Goal: Transaction & Acquisition: Purchase product/service

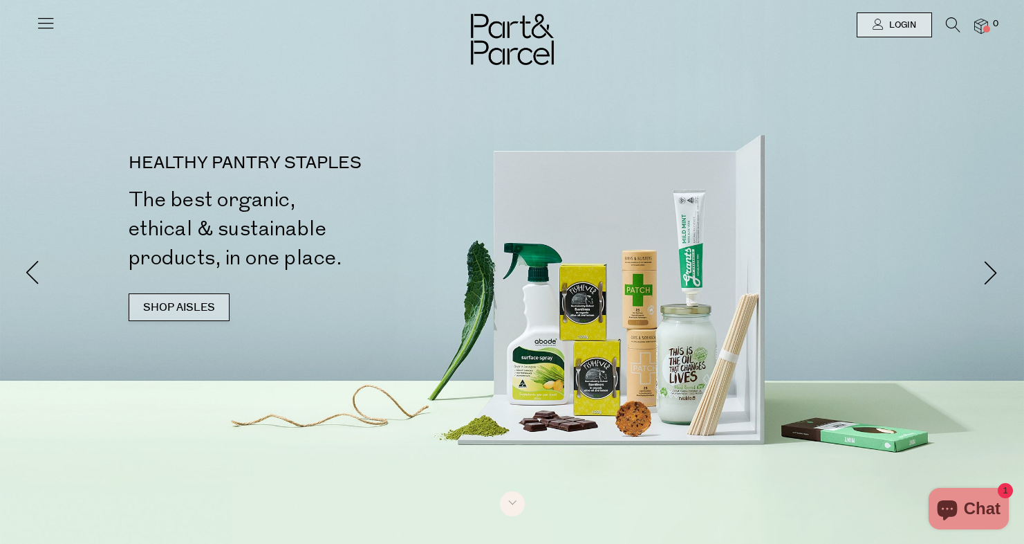
click at [217, 306] on link "SHOP AISLES" at bounding box center [179, 307] width 101 height 28
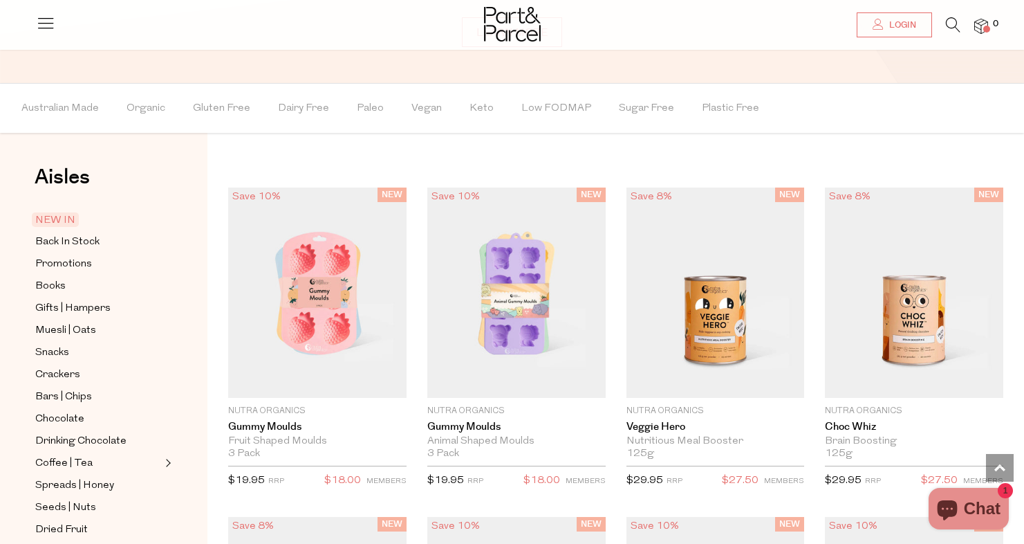
scroll to position [1091, 0]
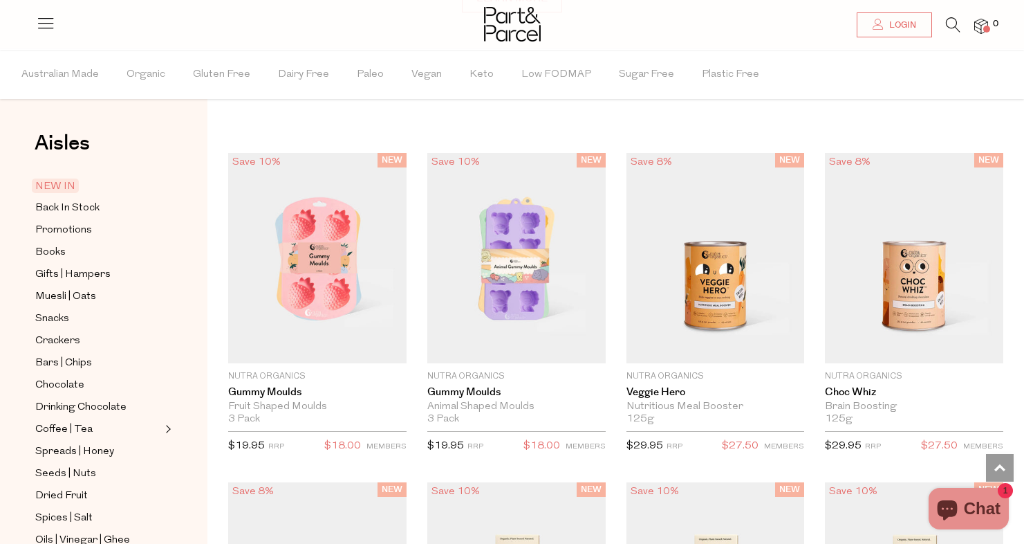
click at [953, 32] on icon at bounding box center [953, 24] width 15 height 15
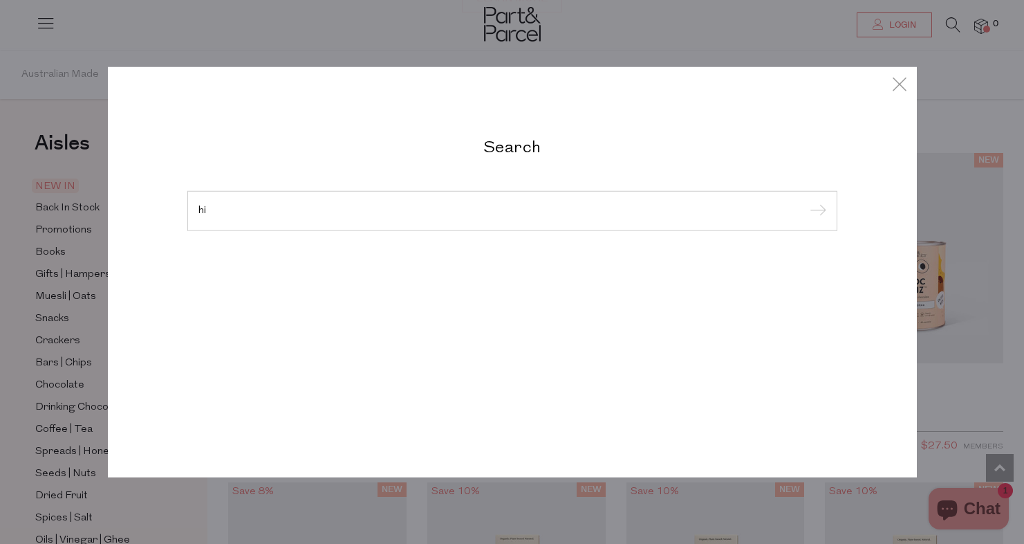
type input "h"
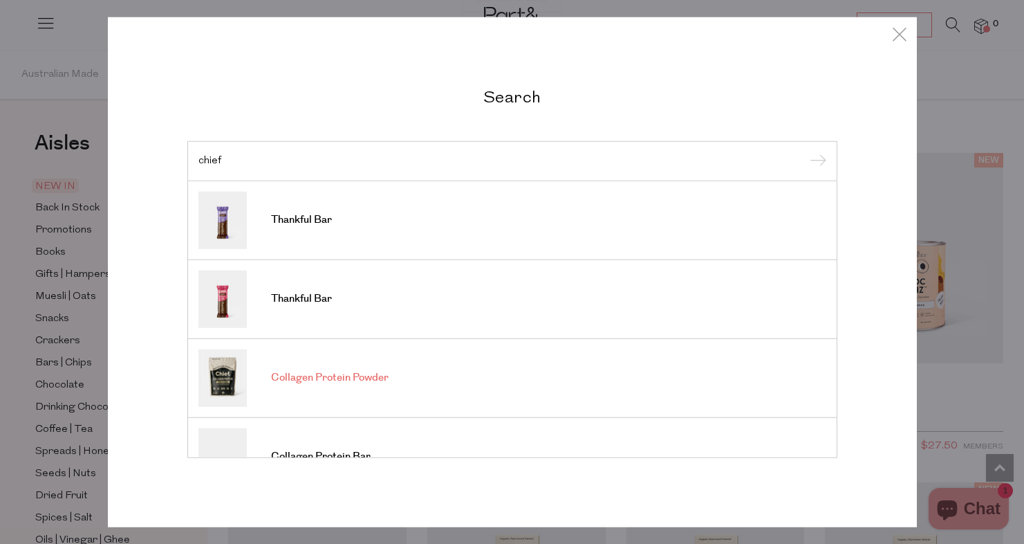
type input "chief"
click at [381, 379] on span "Collagen Protein Powder" at bounding box center [330, 378] width 118 height 14
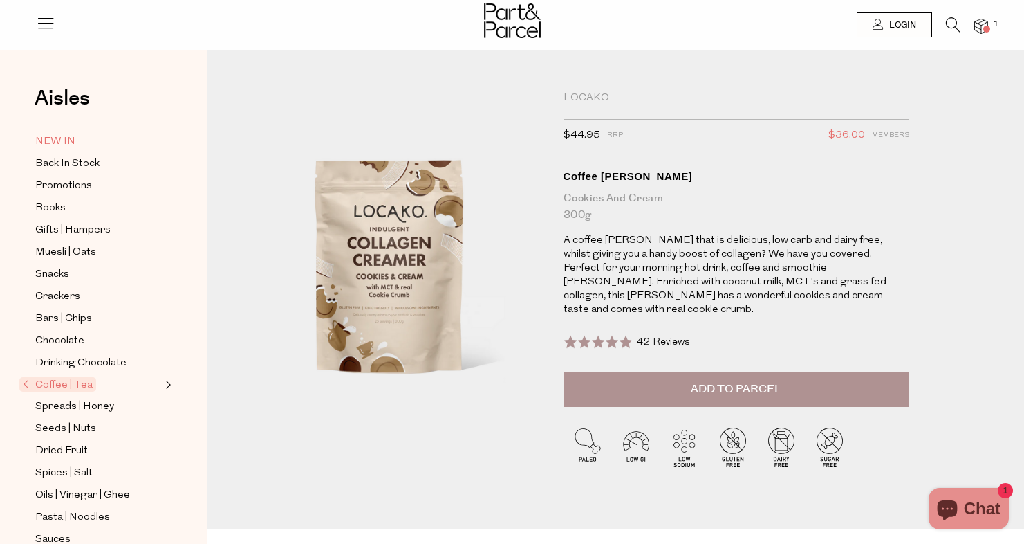
click at [65, 138] on span "NEW IN" at bounding box center [55, 141] width 40 height 17
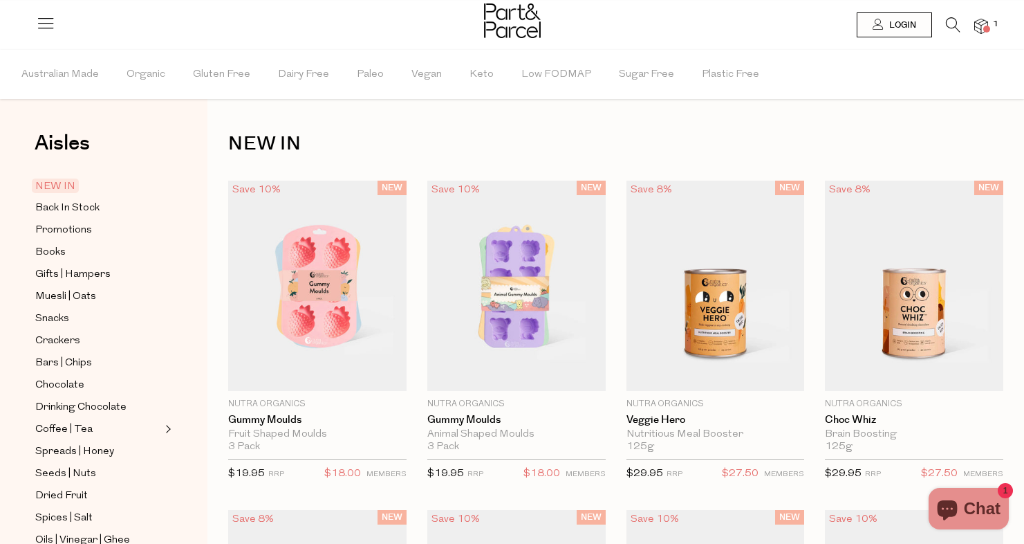
click at [950, 24] on icon at bounding box center [953, 24] width 15 height 15
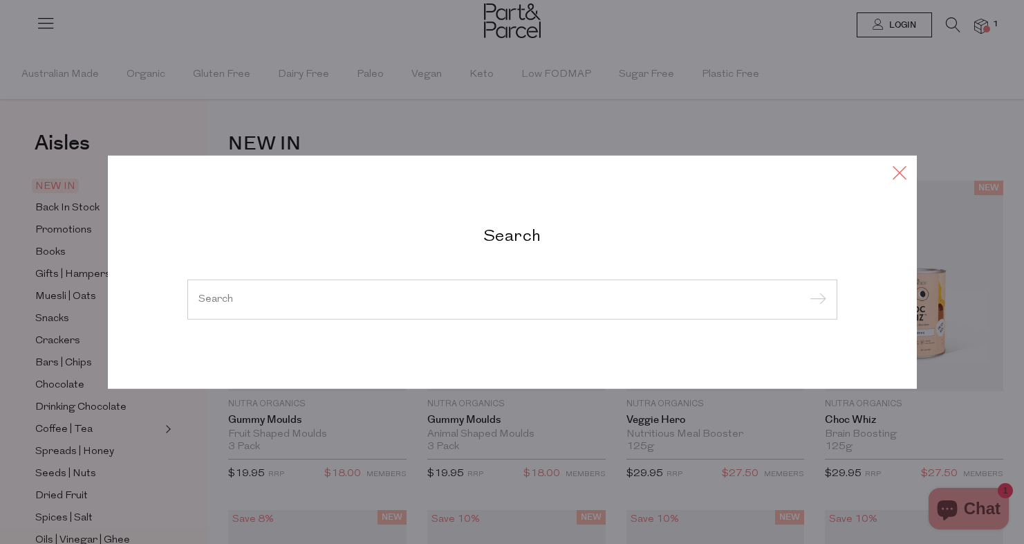
click at [898, 163] on icon at bounding box center [899, 173] width 21 height 20
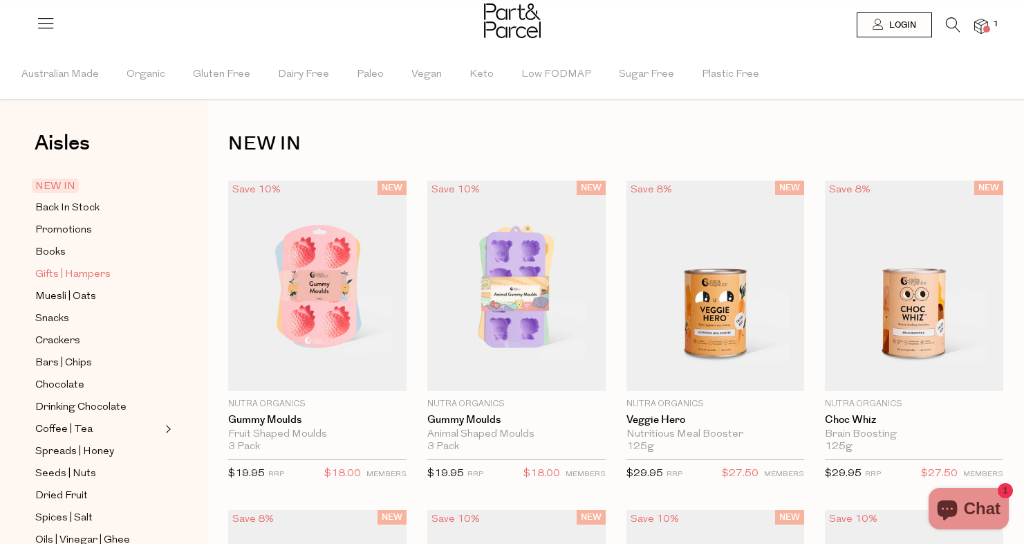
click at [86, 275] on span "Gifts | Hampers" at bounding box center [72, 274] width 75 height 17
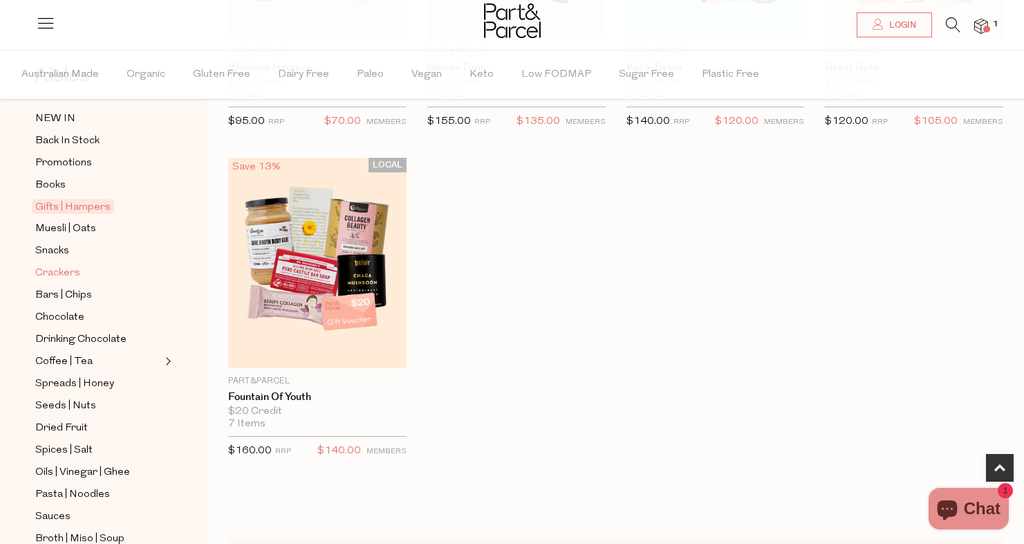
scroll to position [84, 0]
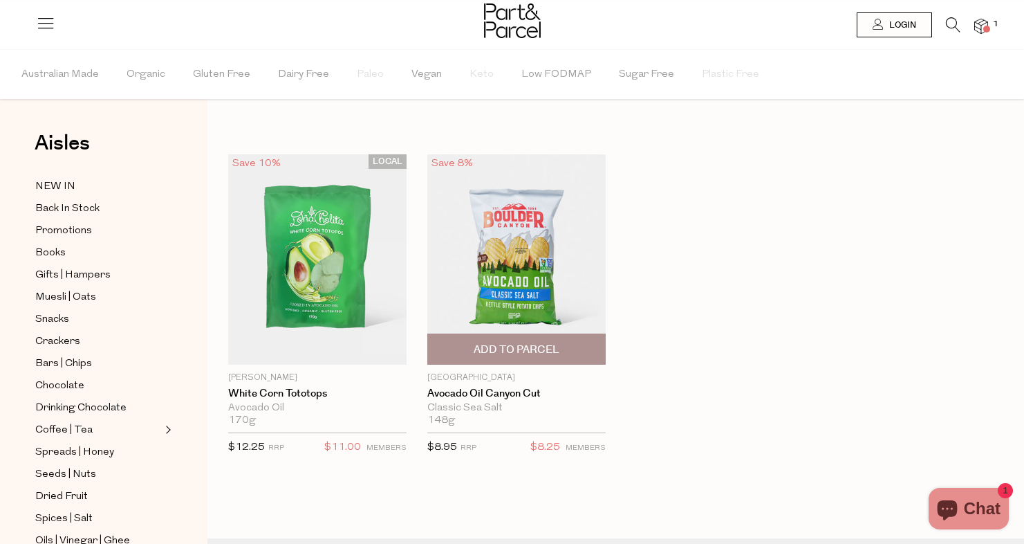
click at [553, 343] on span "Add To Parcel" at bounding box center [517, 349] width 170 height 30
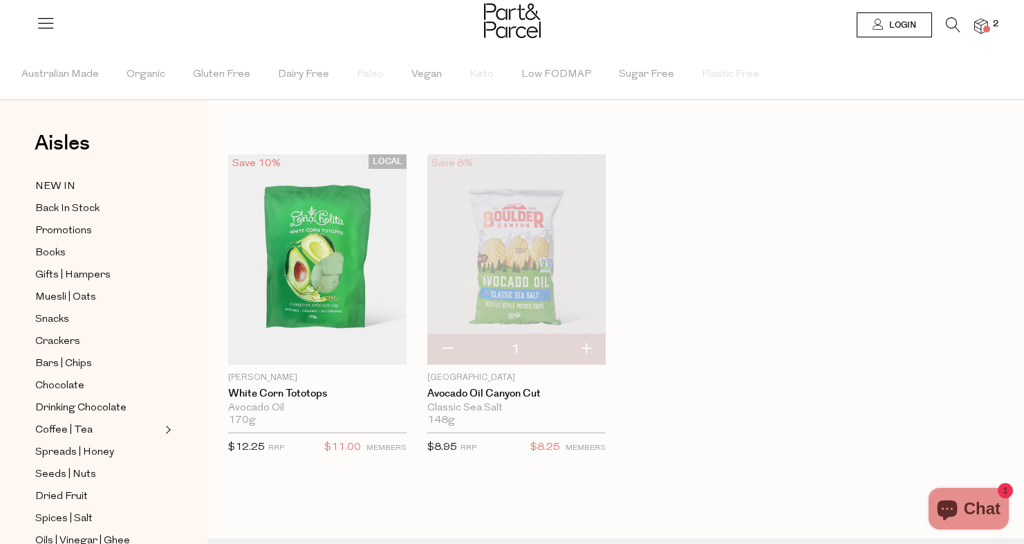
click at [950, 31] on icon at bounding box center [953, 24] width 15 height 15
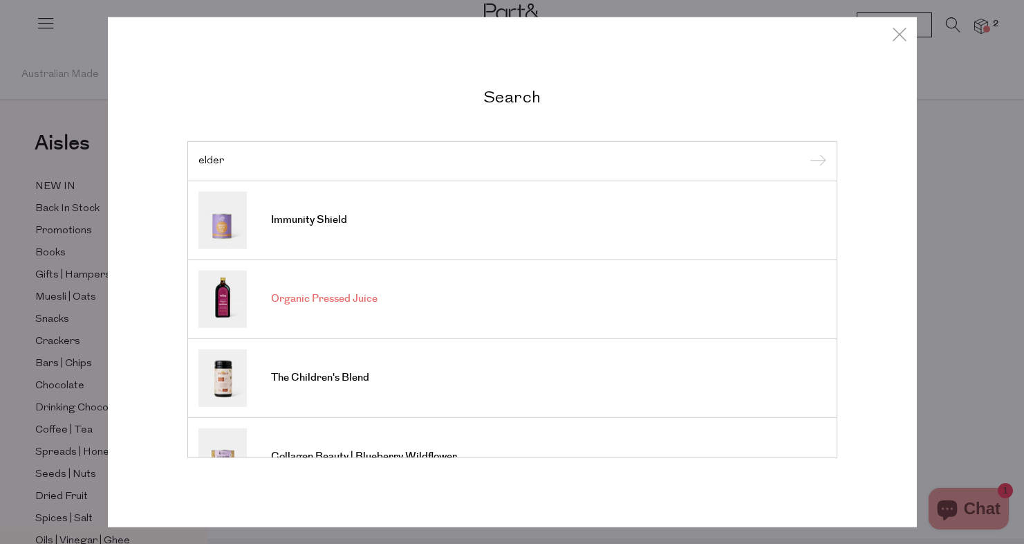
type input "elder"
click at [354, 296] on span "Organic Pressed Juice" at bounding box center [324, 299] width 107 height 14
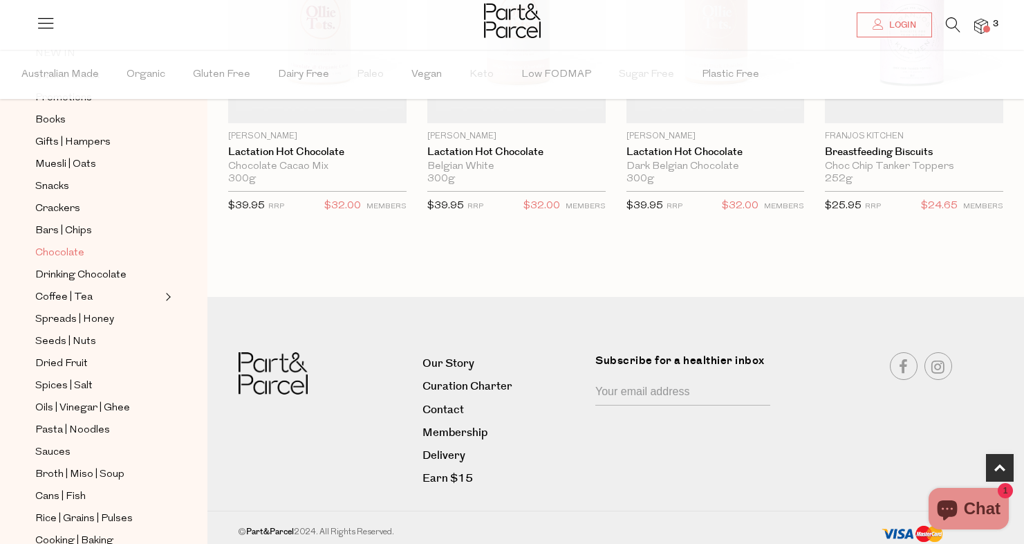
scroll to position [133, 0]
click at [53, 445] on span "Sauces" at bounding box center [52, 451] width 35 height 17
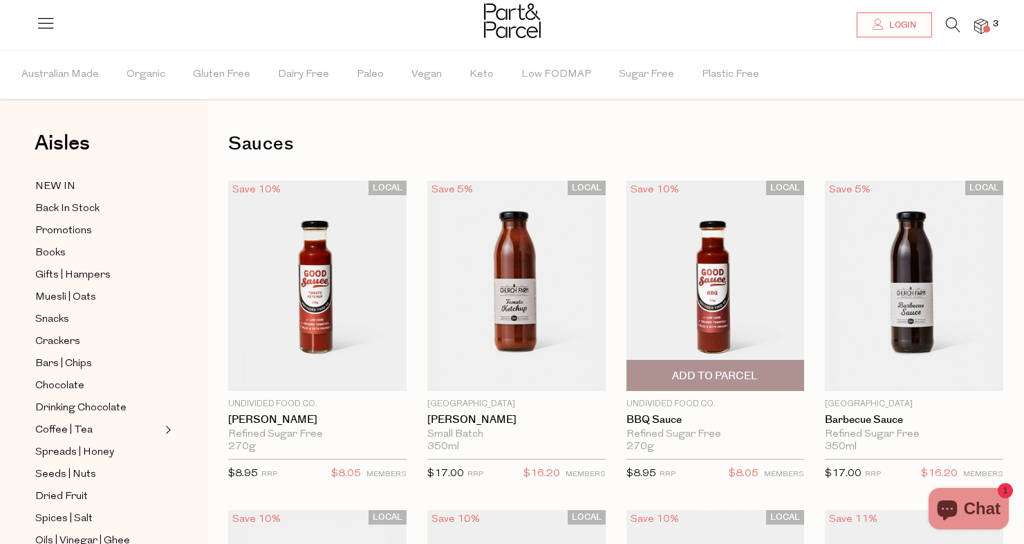
scroll to position [55, 0]
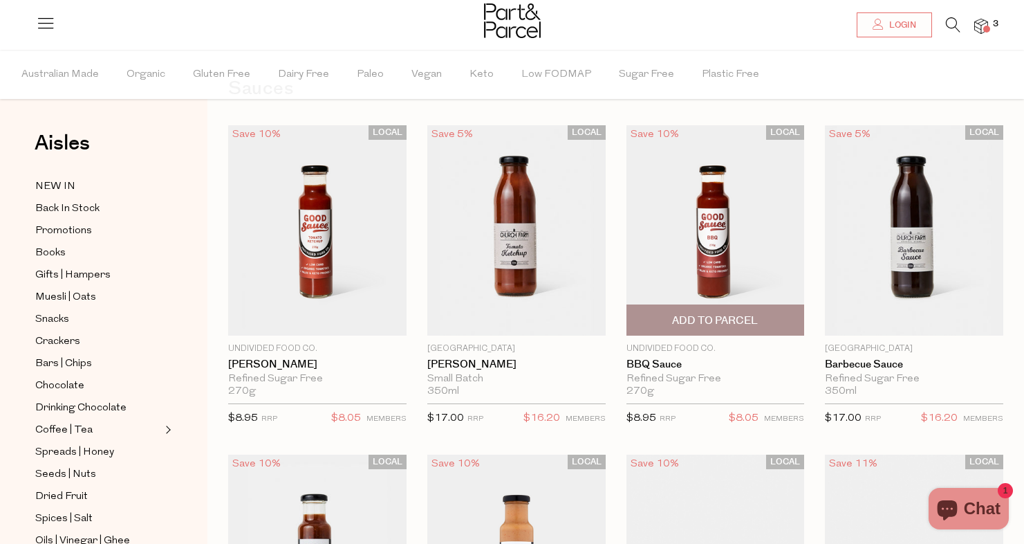
click at [730, 324] on span "Add To Parcel" at bounding box center [715, 320] width 86 height 15
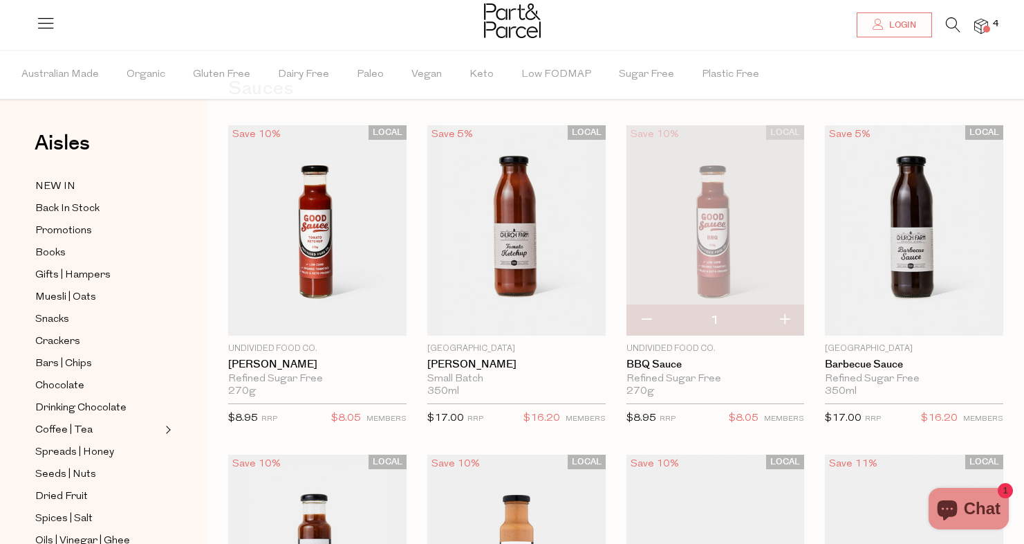
click at [954, 25] on icon at bounding box center [953, 24] width 15 height 15
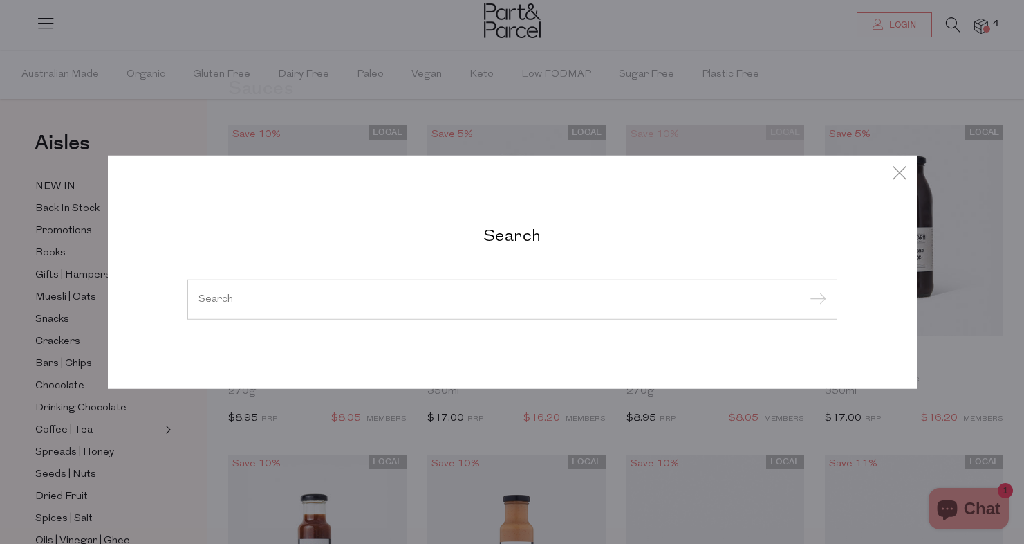
click at [273, 306] on div at bounding box center [512, 299] width 650 height 40
click at [254, 300] on input "search" at bounding box center [512, 299] width 628 height 10
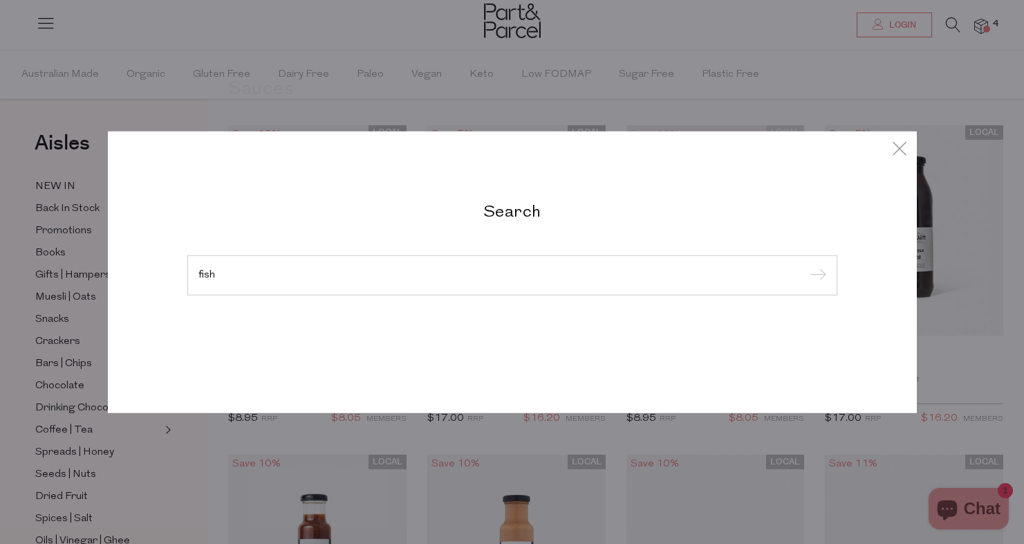
type input "fish"
click at [815, 276] on input "submit" at bounding box center [816, 276] width 21 height 21
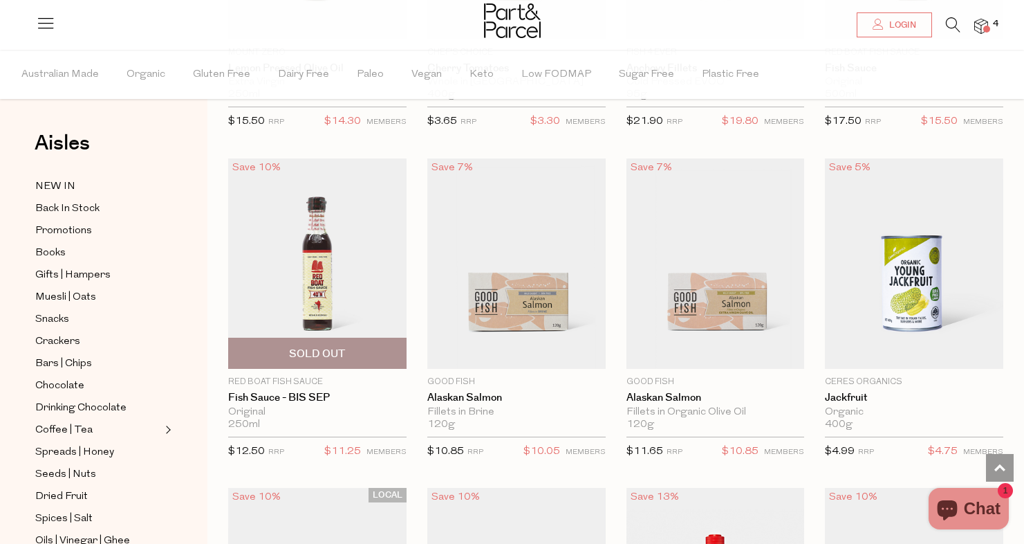
scroll to position [2299, 0]
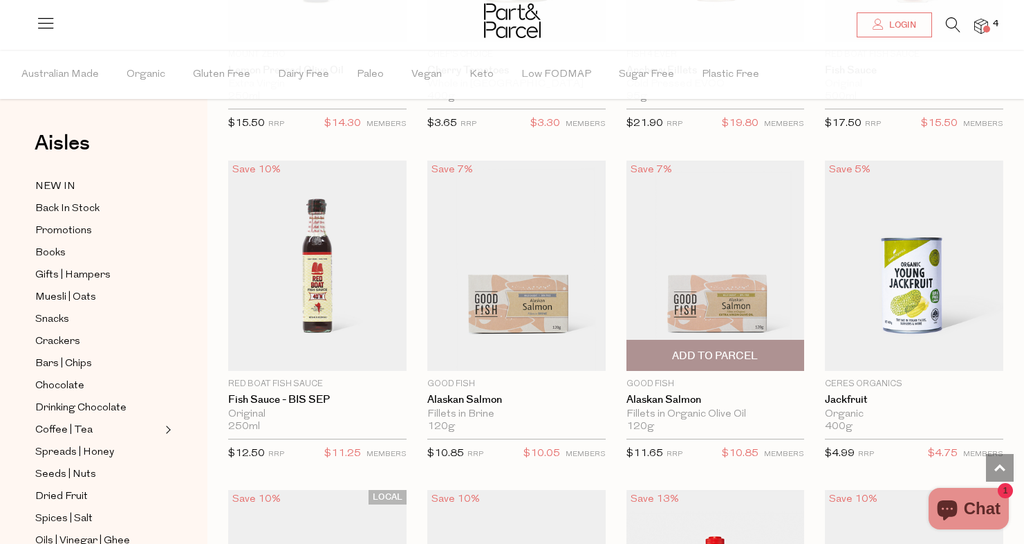
click at [704, 359] on span "Add To Parcel" at bounding box center [715, 356] width 86 height 15
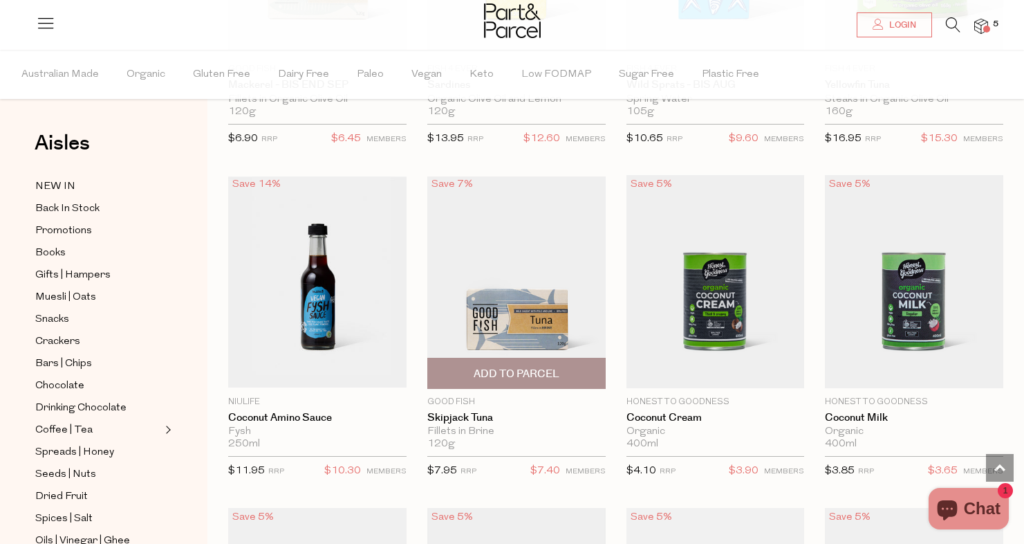
scroll to position [3321, 0]
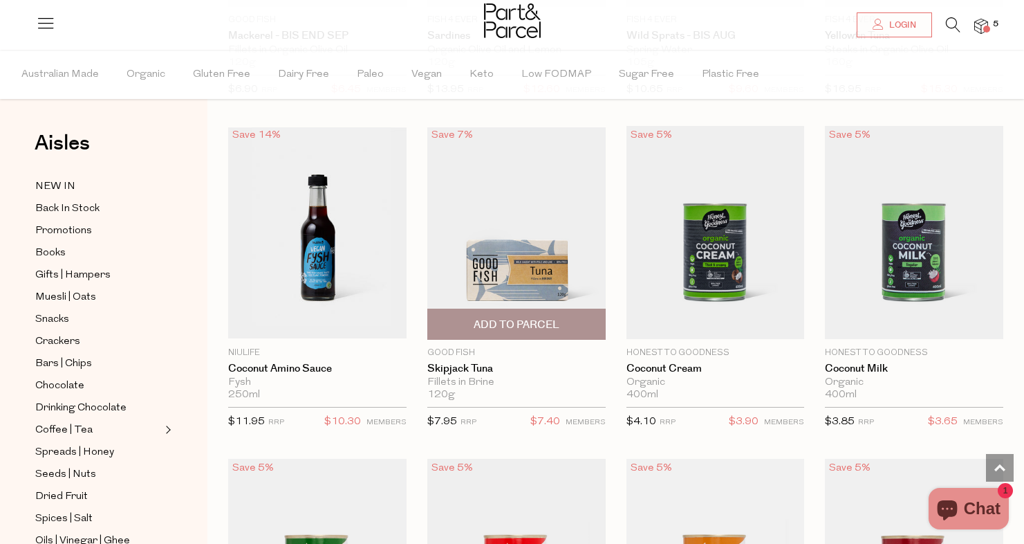
click at [541, 322] on span "Add To Parcel" at bounding box center [517, 324] width 86 height 15
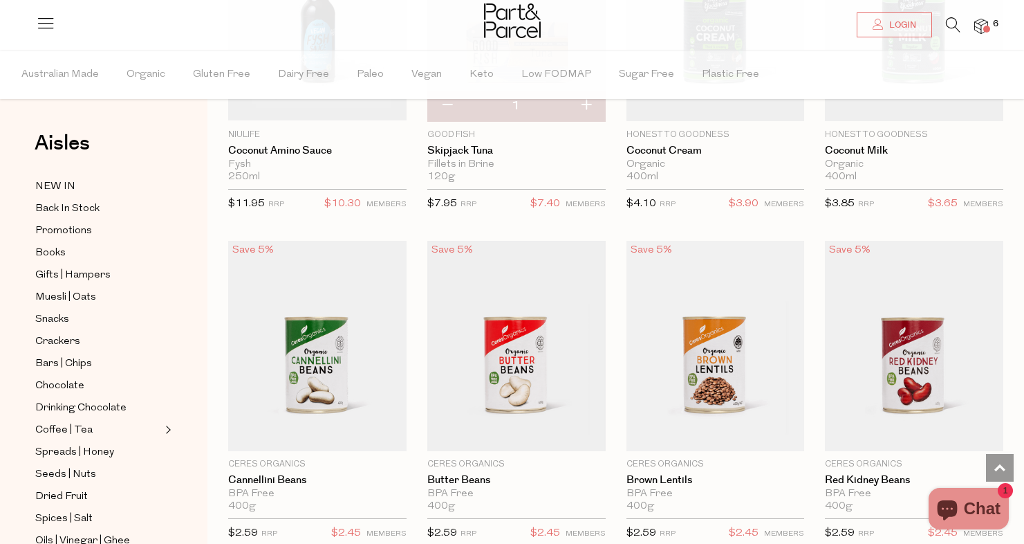
scroll to position [3540, 0]
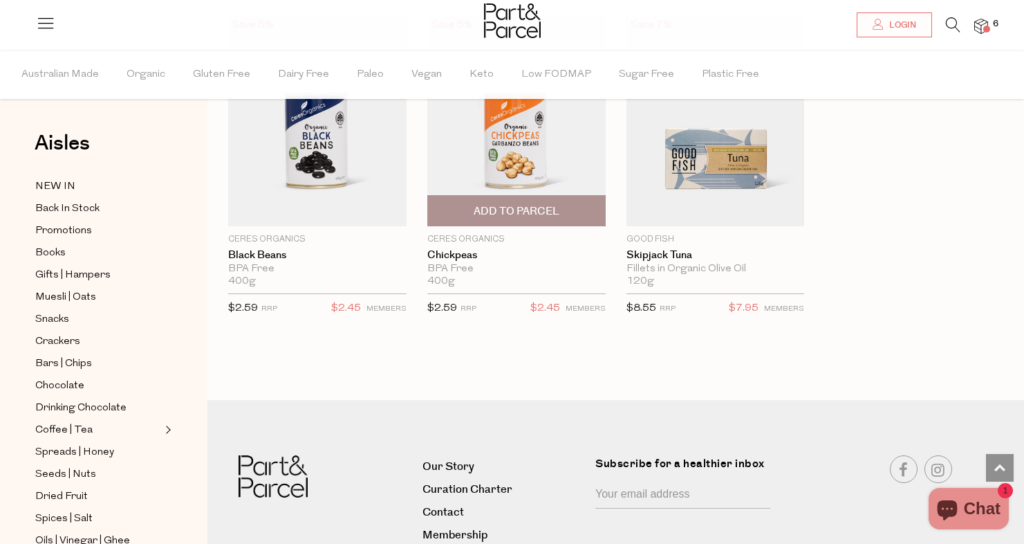
scroll to position [4093, 0]
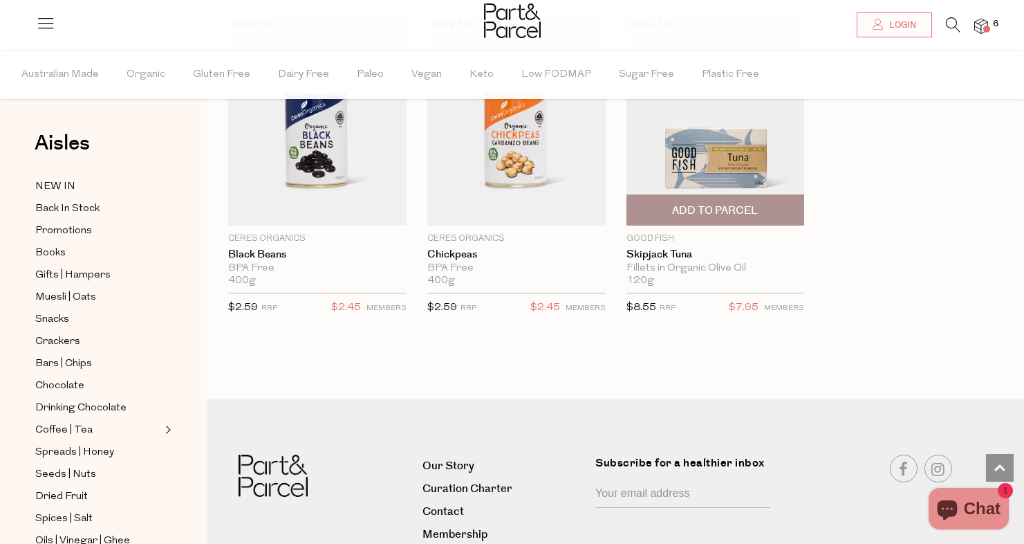
click at [730, 203] on span "Add To Parcel" at bounding box center [715, 210] width 86 height 15
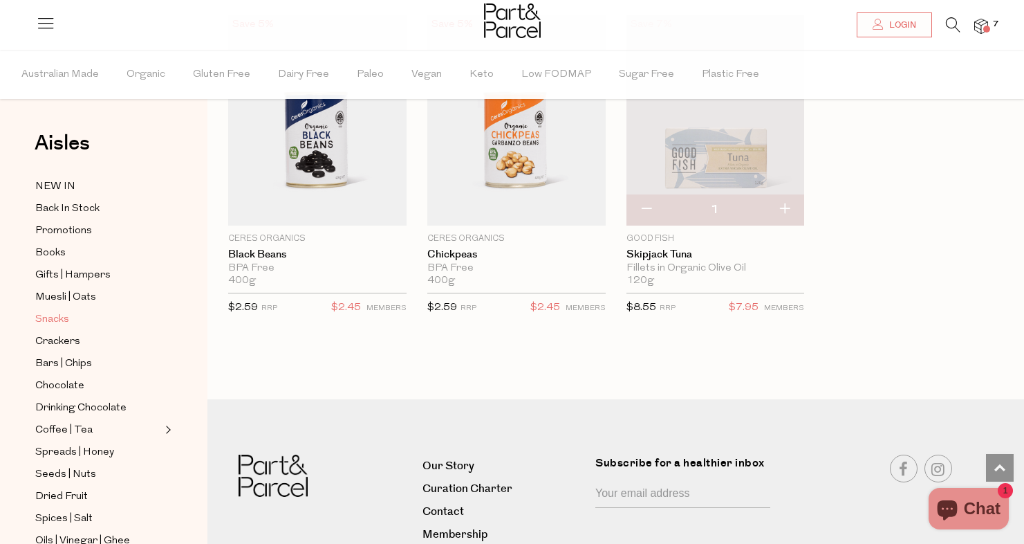
click at [55, 323] on span "Snacks" at bounding box center [52, 319] width 34 height 17
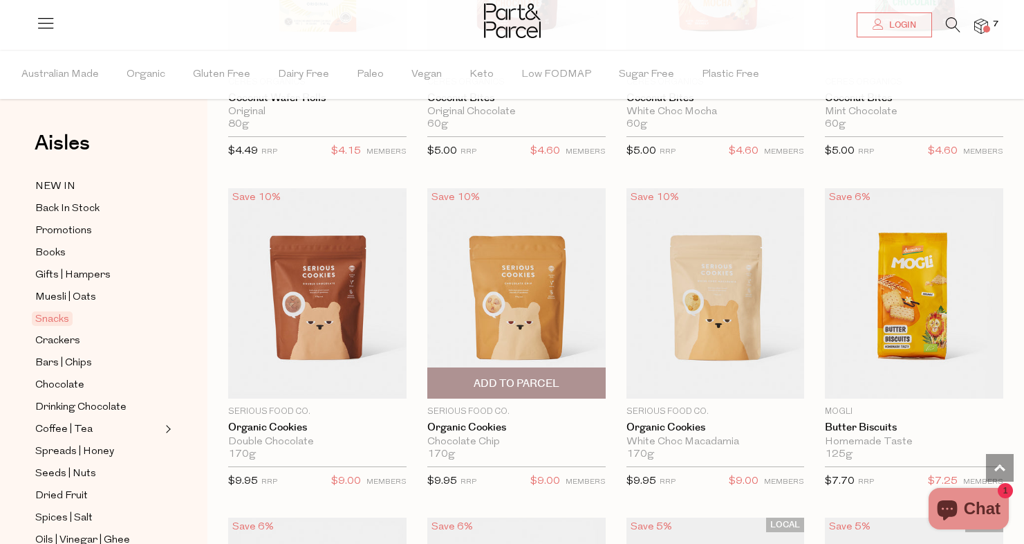
scroll to position [2961, 0]
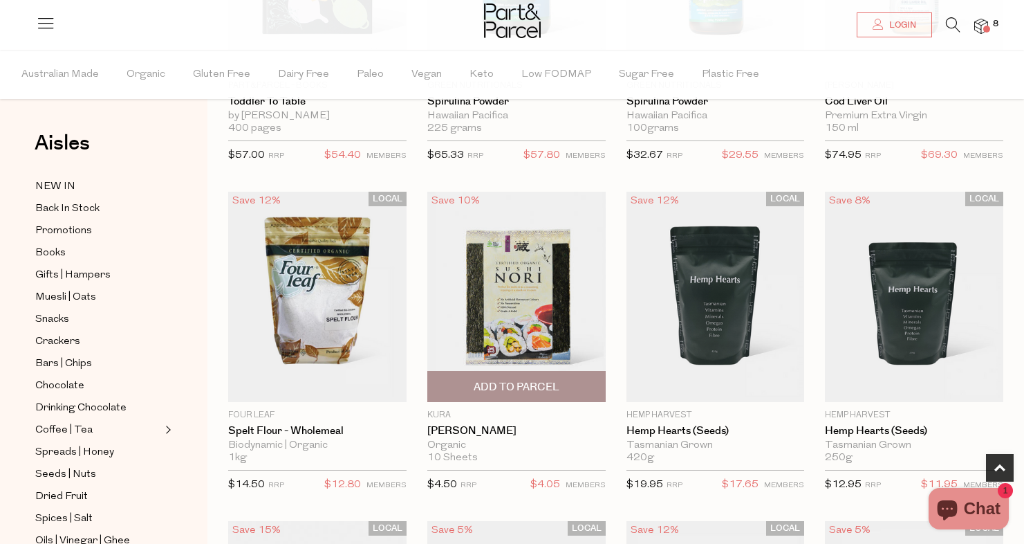
scroll to position [622, 0]
click at [535, 395] on span "Add To Parcel" at bounding box center [517, 386] width 170 height 30
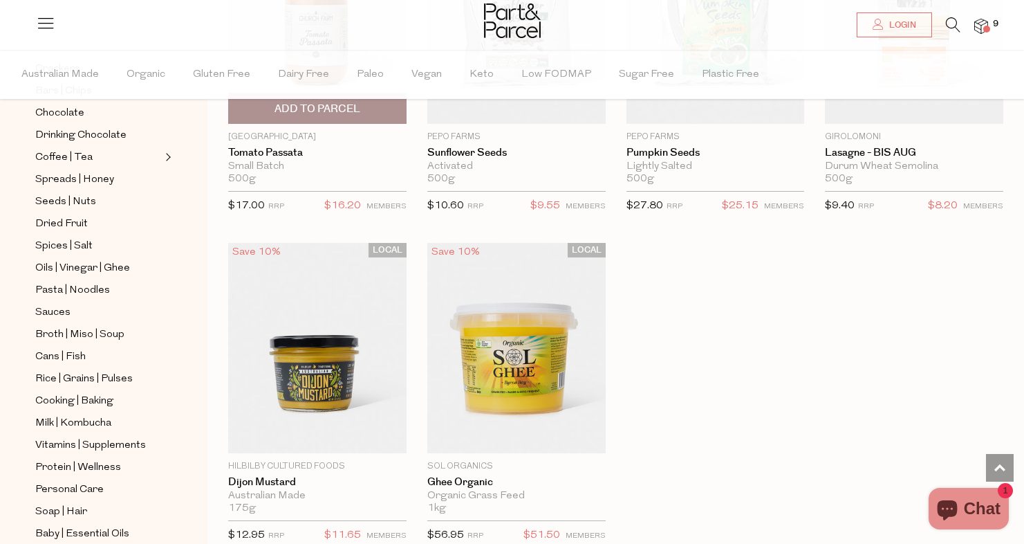
scroll to position [3864, 0]
